Goal: Information Seeking & Learning: Learn about a topic

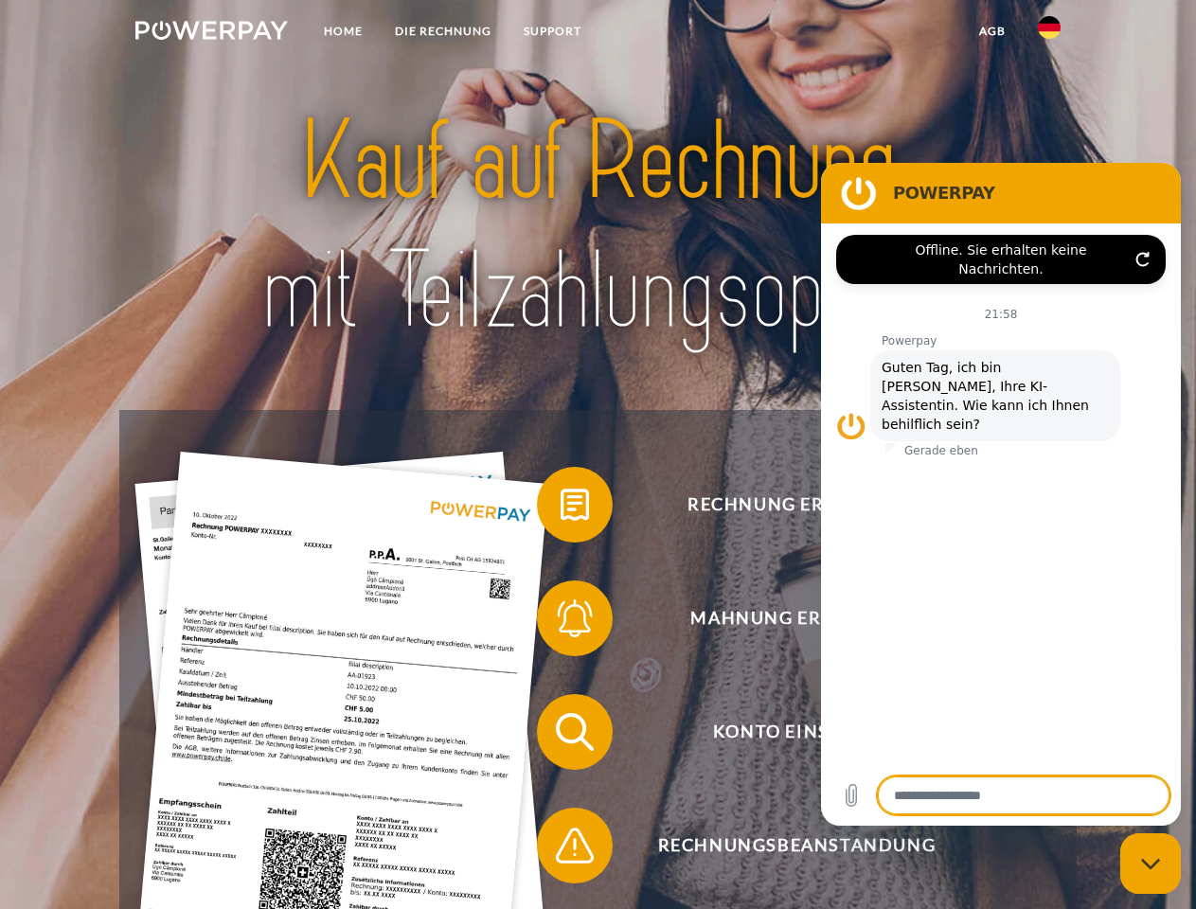
click at [211, 33] on img at bounding box center [211, 30] width 152 height 19
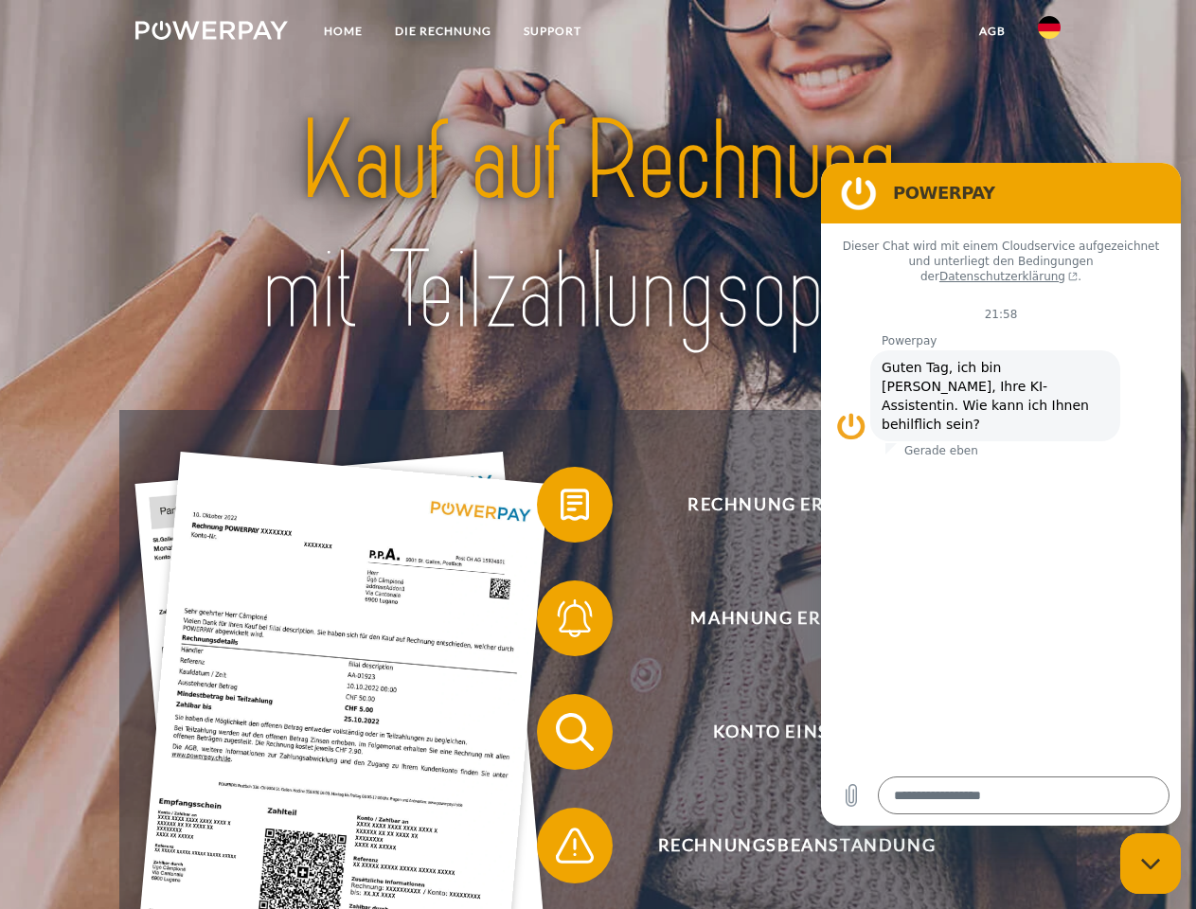
click at [1049, 33] on img at bounding box center [1049, 27] width 23 height 23
click at [992, 31] on link "agb" at bounding box center [992, 31] width 59 height 34
click at [561, 509] on span at bounding box center [546, 504] width 95 height 95
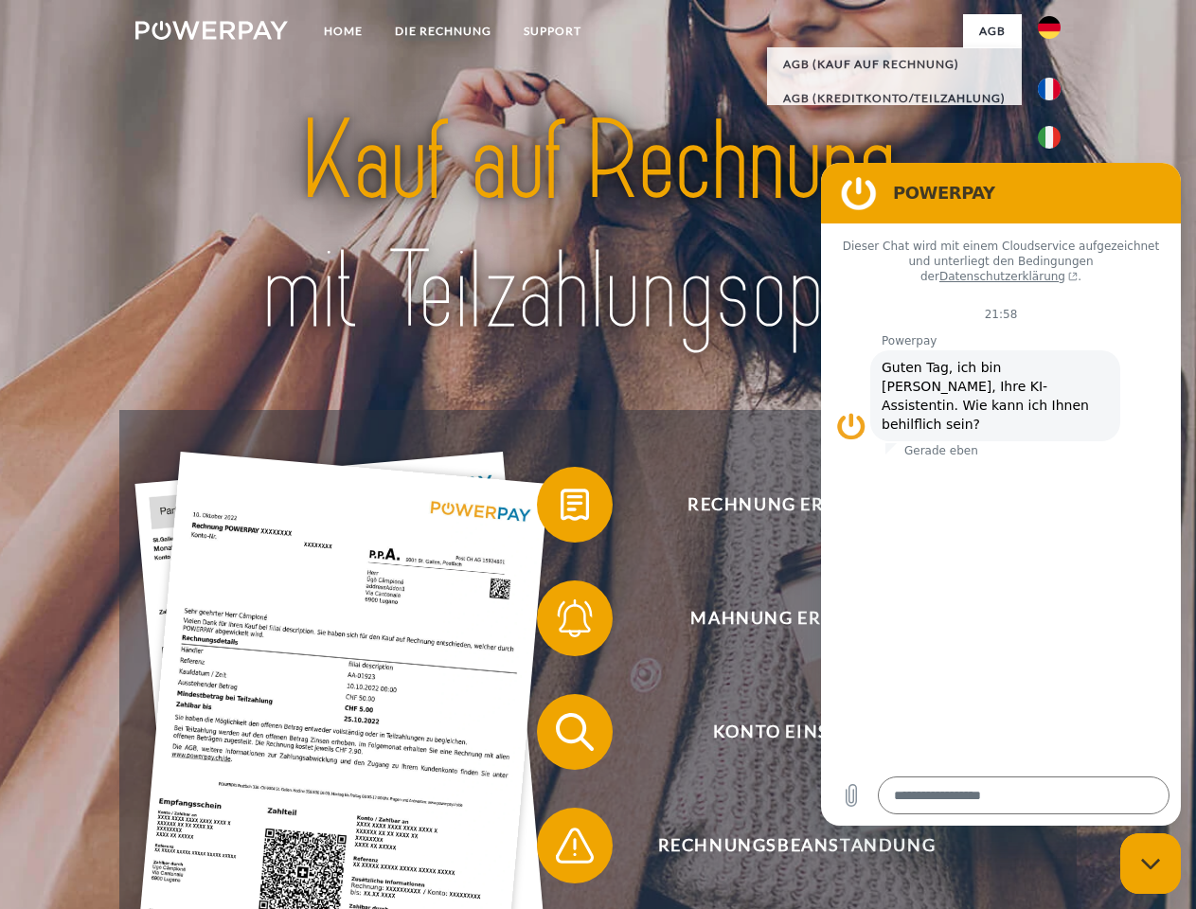
click at [561, 622] on span at bounding box center [546, 618] width 95 height 95
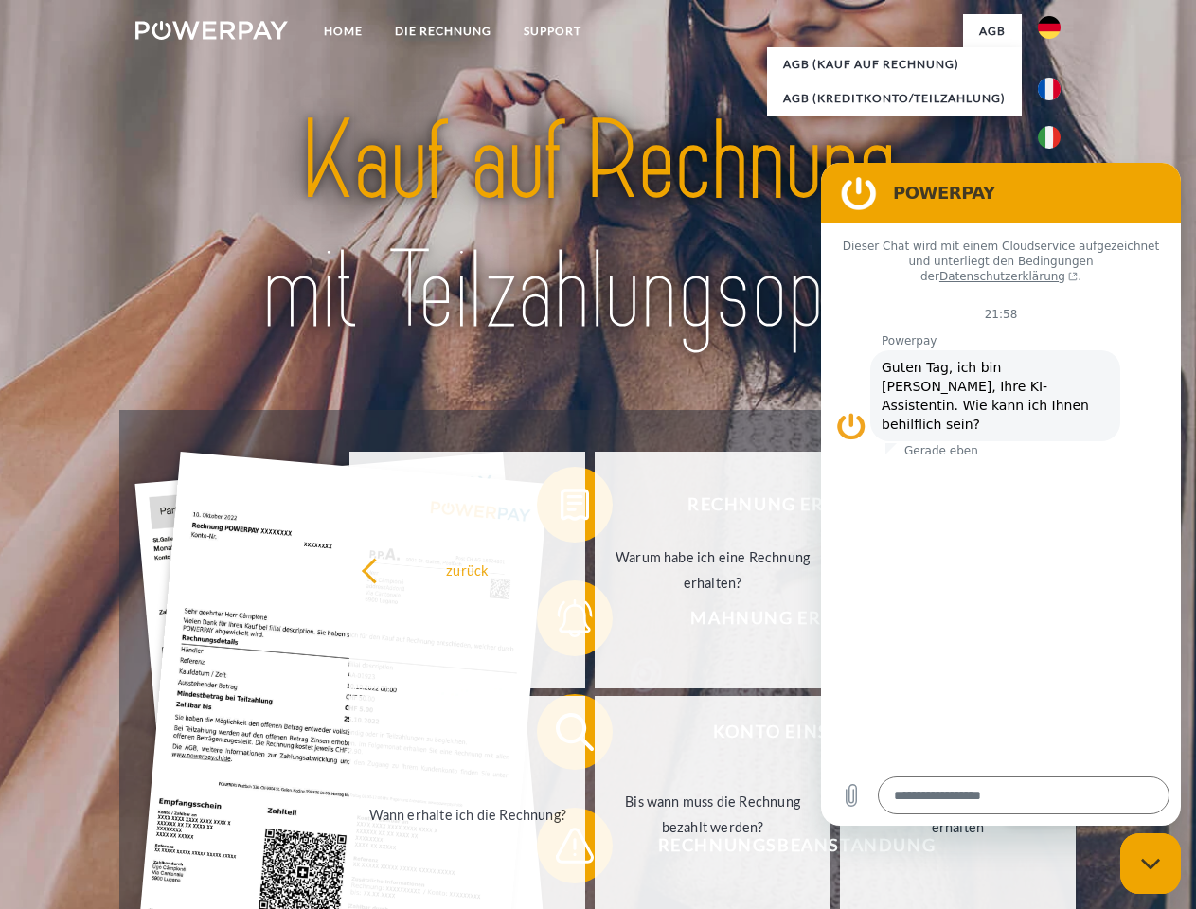
click at [595, 736] on link "Bis wann muss die Rechnung bezahlt werden?" at bounding box center [713, 814] width 236 height 237
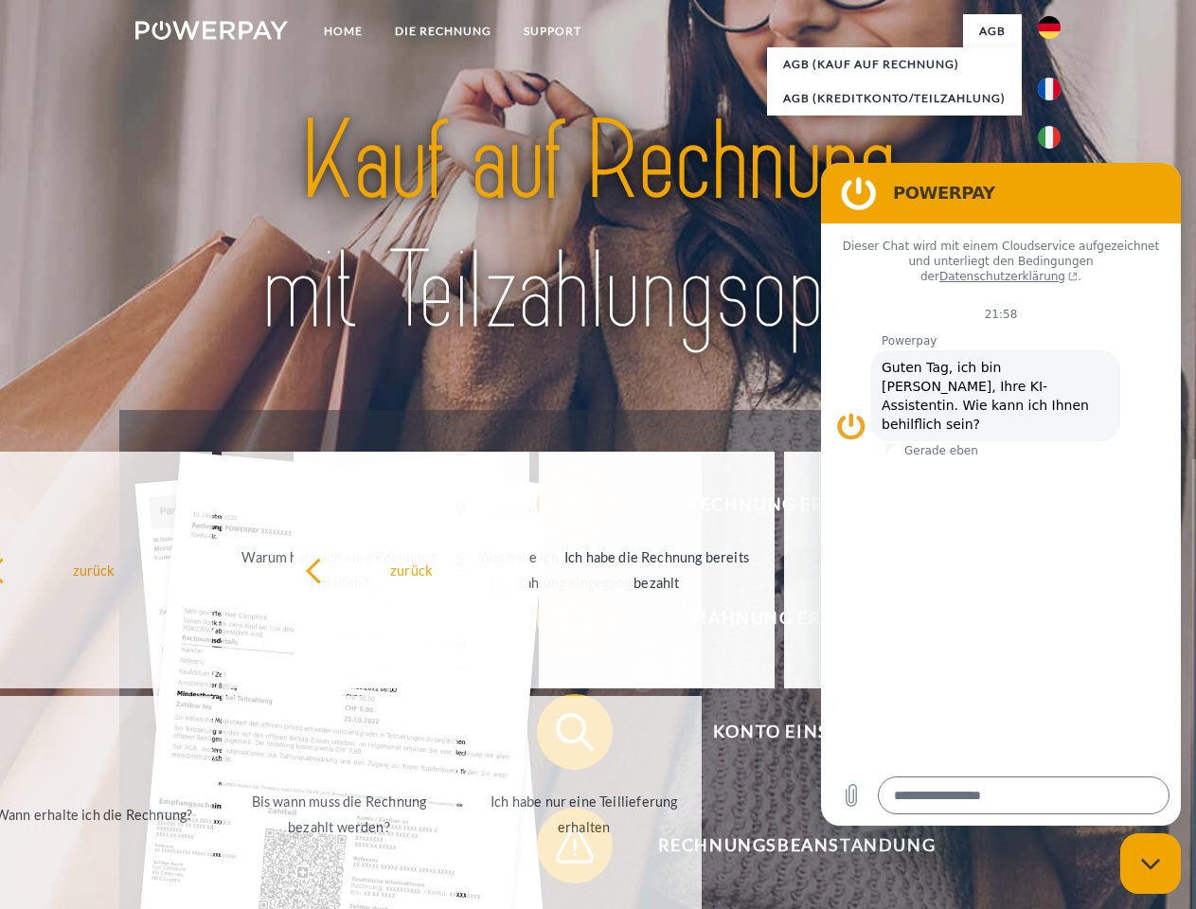
click at [561, 850] on span at bounding box center [546, 845] width 95 height 95
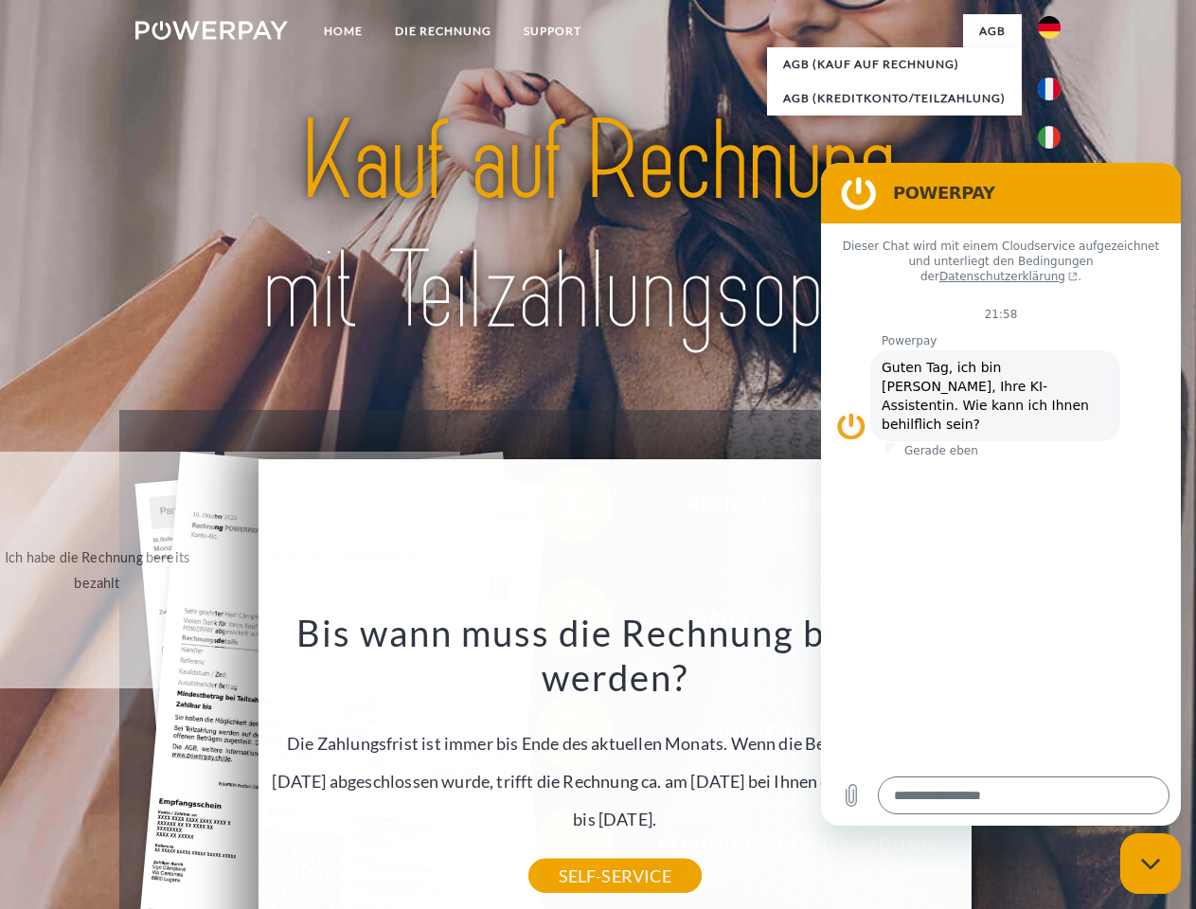
click at [1151, 864] on icon "Messaging-Fenster schließen" at bounding box center [1151, 864] width 20 height 12
type textarea "*"
